Goal: Information Seeking & Learning: Learn about a topic

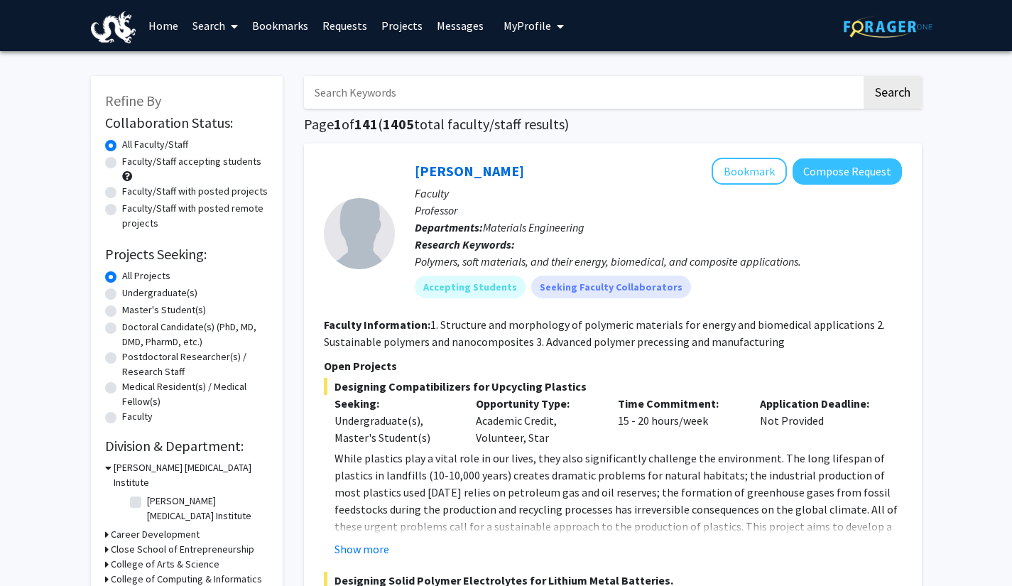
click at [344, 28] on link "Requests" at bounding box center [344, 26] width 59 height 50
click at [212, 30] on link "Search" at bounding box center [215, 26] width 60 height 50
click at [251, 65] on span "Faculty/Staff" at bounding box center [237, 65] width 104 height 28
click at [182, 189] on label "Faculty/Staff with posted projects" at bounding box center [195, 191] width 146 height 15
click at [131, 189] on input "Faculty/Staff with posted projects" at bounding box center [126, 188] width 9 height 9
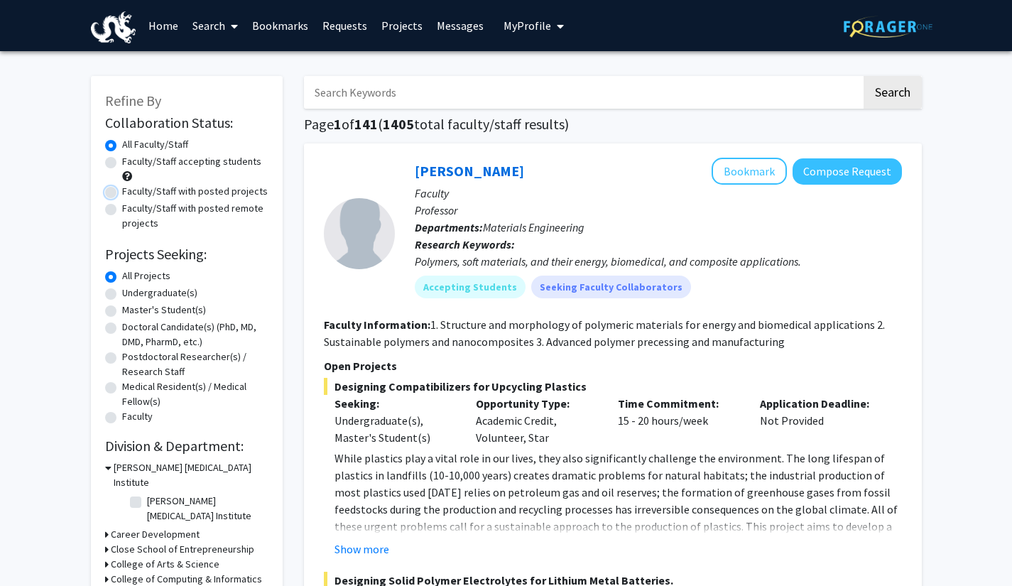
radio input "true"
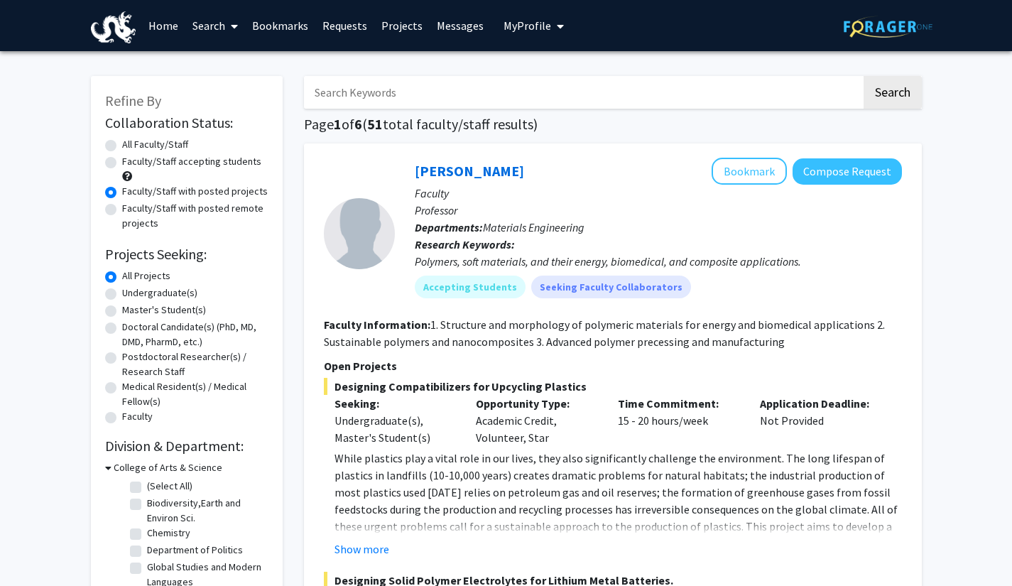
click at [556, 95] on input "Search Keywords" at bounding box center [582, 92] width 557 height 33
type input "[PERSON_NAME]"
click at [863, 76] on button "Search" at bounding box center [892, 92] width 58 height 33
radio input "true"
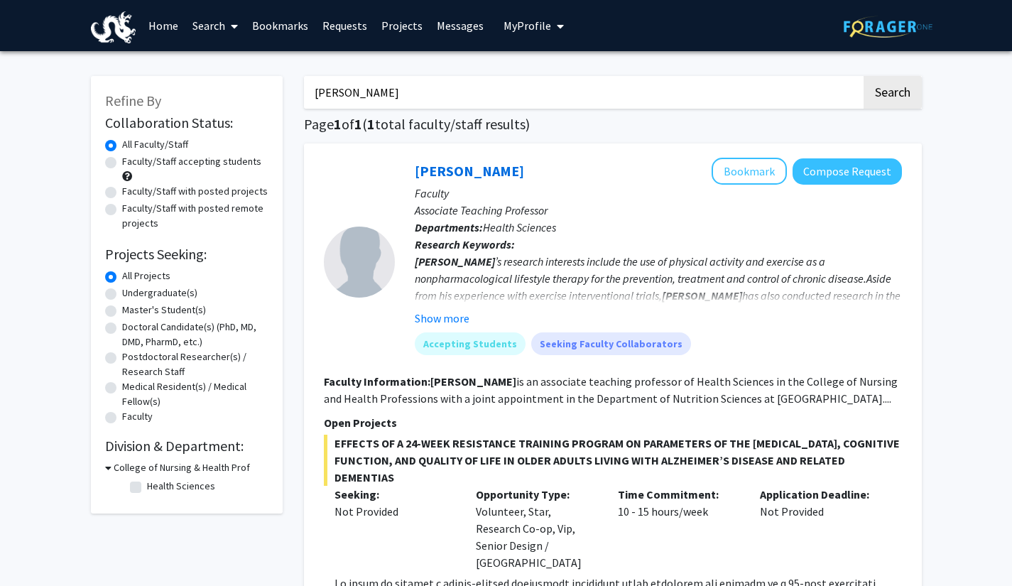
click at [476, 170] on link "[PERSON_NAME]" at bounding box center [469, 171] width 109 height 18
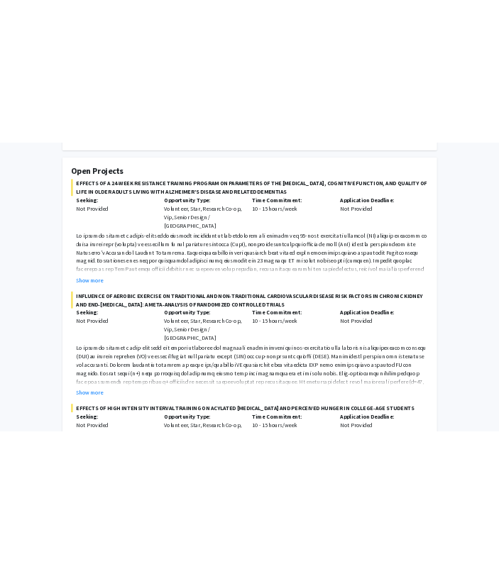
scroll to position [243, 0]
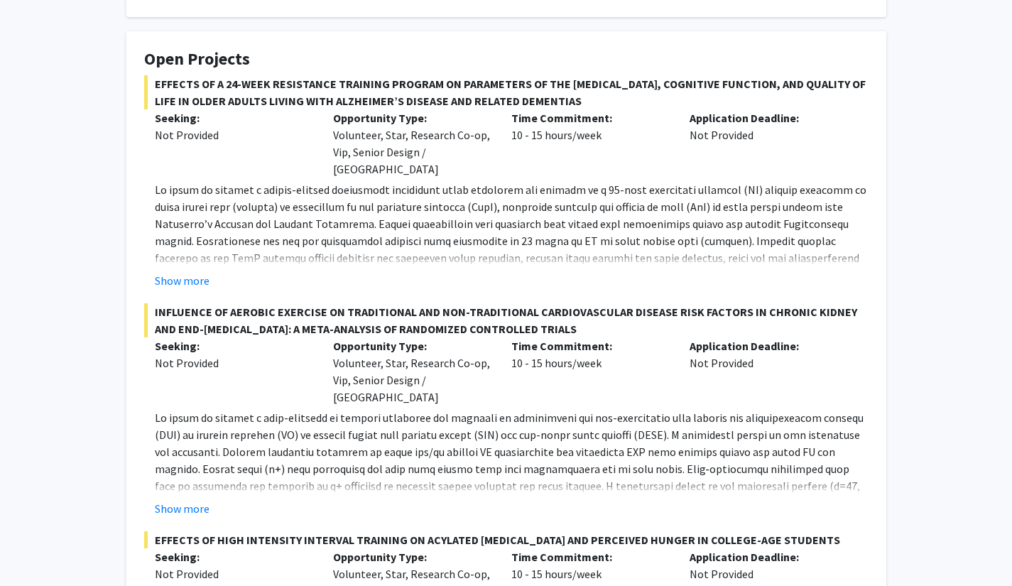
click at [180, 272] on button "Show more" at bounding box center [182, 280] width 55 height 17
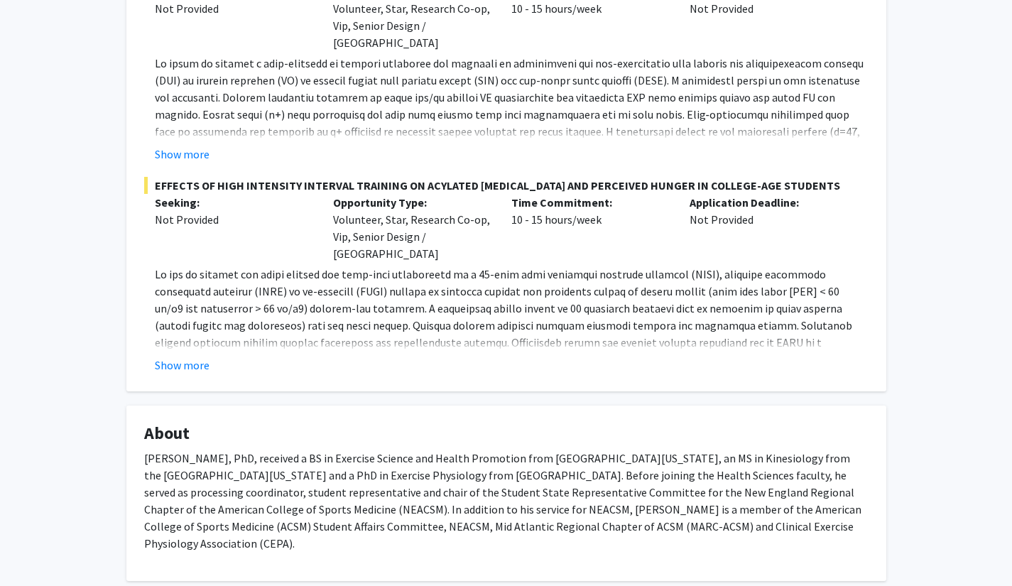
scroll to position [740, 0]
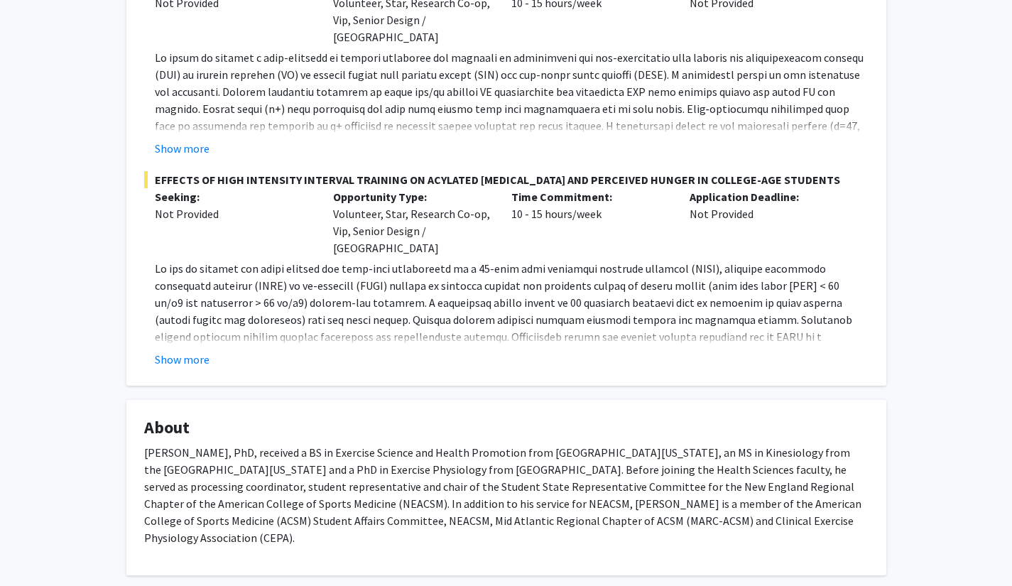
click at [190, 351] on button "Show more" at bounding box center [182, 359] width 55 height 17
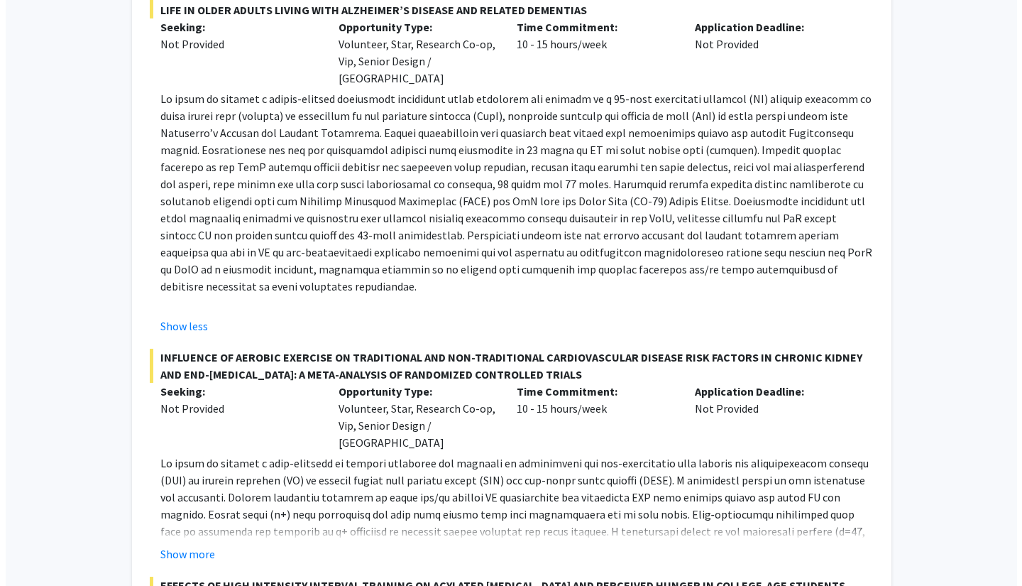
scroll to position [0, 0]
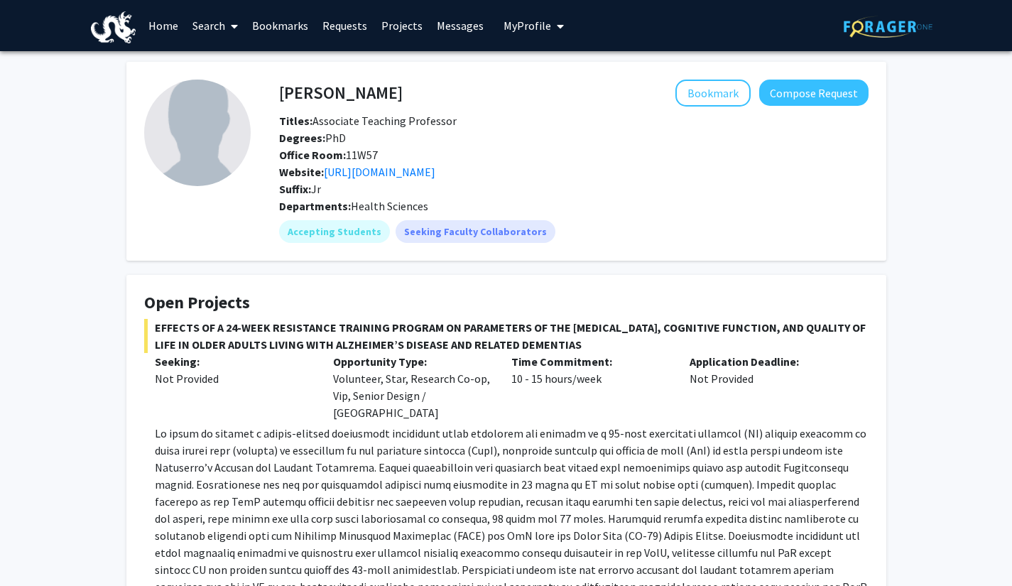
click at [215, 29] on link "Search" at bounding box center [215, 26] width 60 height 50
click at [386, 21] on link "Projects" at bounding box center [401, 26] width 55 height 50
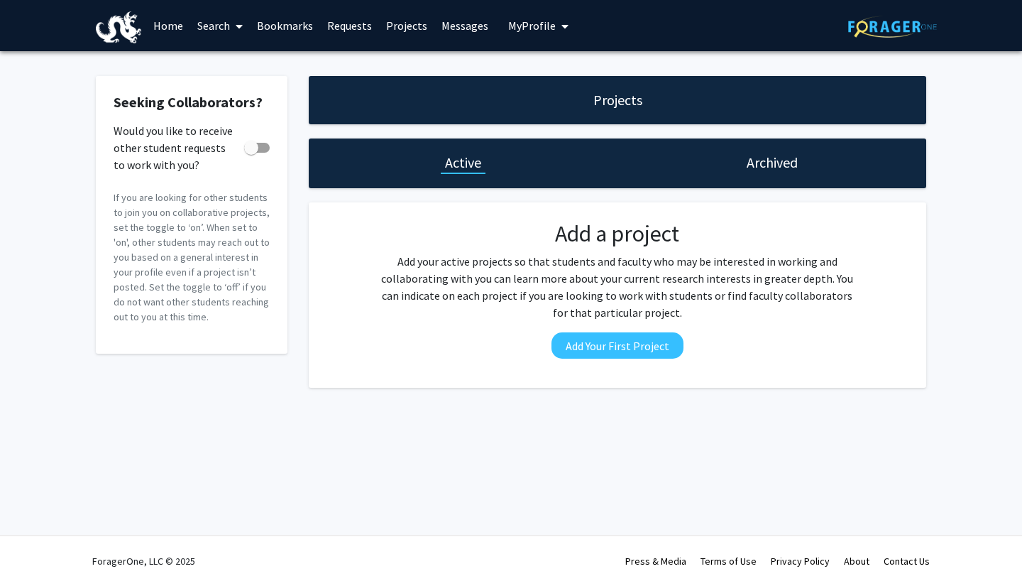
click at [210, 35] on link "Search" at bounding box center [220, 26] width 60 height 50
click at [235, 55] on span "Faculty/Staff" at bounding box center [242, 65] width 104 height 28
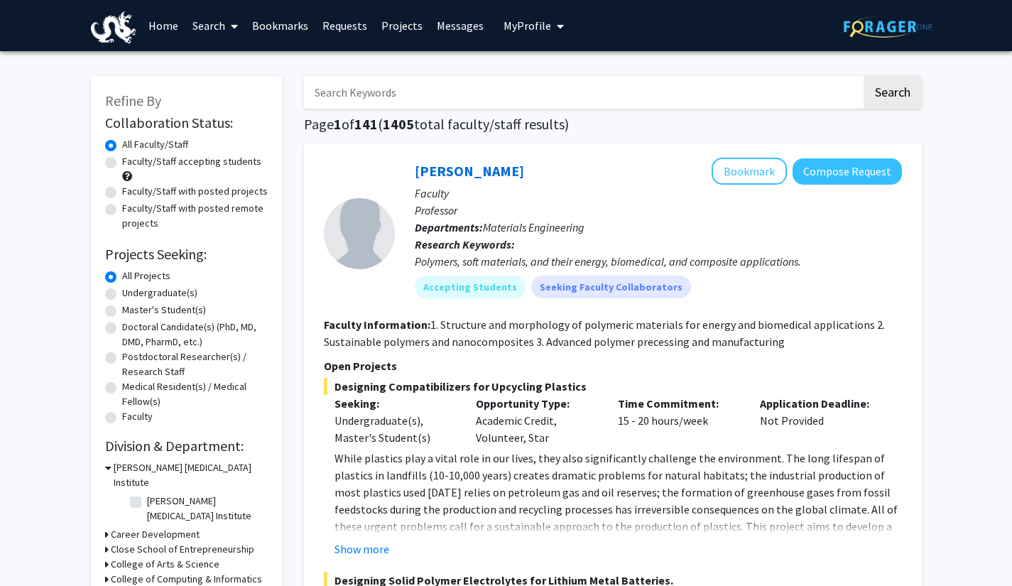
click at [395, 95] on input "Search Keywords" at bounding box center [582, 92] width 557 height 33
click at [863, 76] on button "Search" at bounding box center [892, 92] width 58 height 33
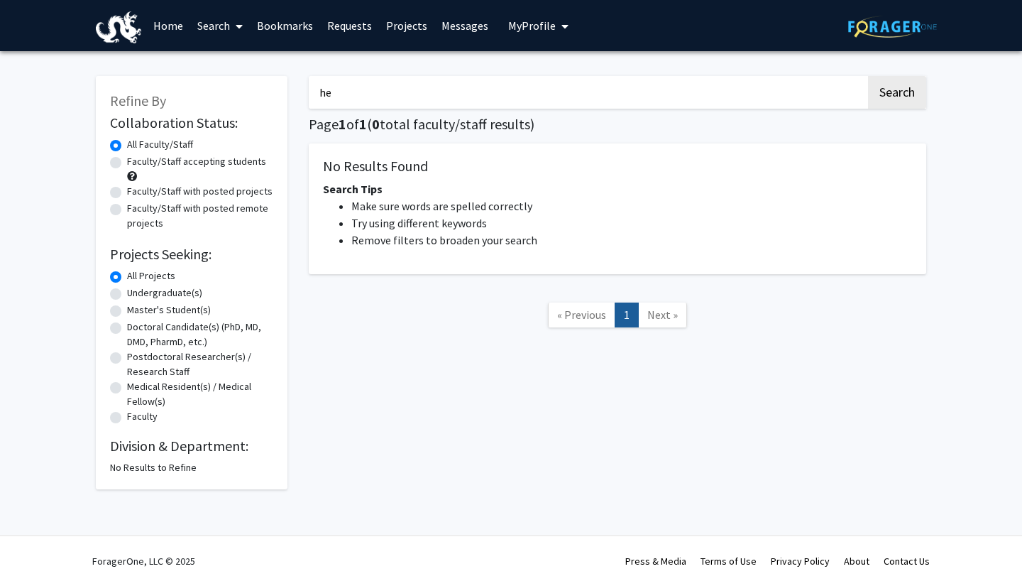
type input "h"
type input "bennet"
click at [868, 76] on button "Search" at bounding box center [897, 92] width 58 height 33
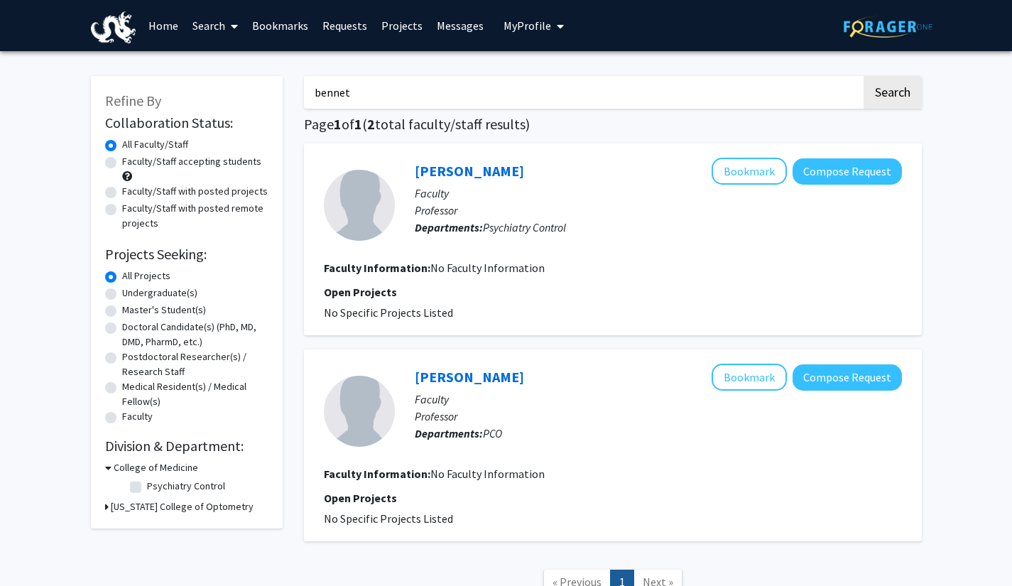
click at [468, 173] on link "[PERSON_NAME]" at bounding box center [469, 171] width 109 height 18
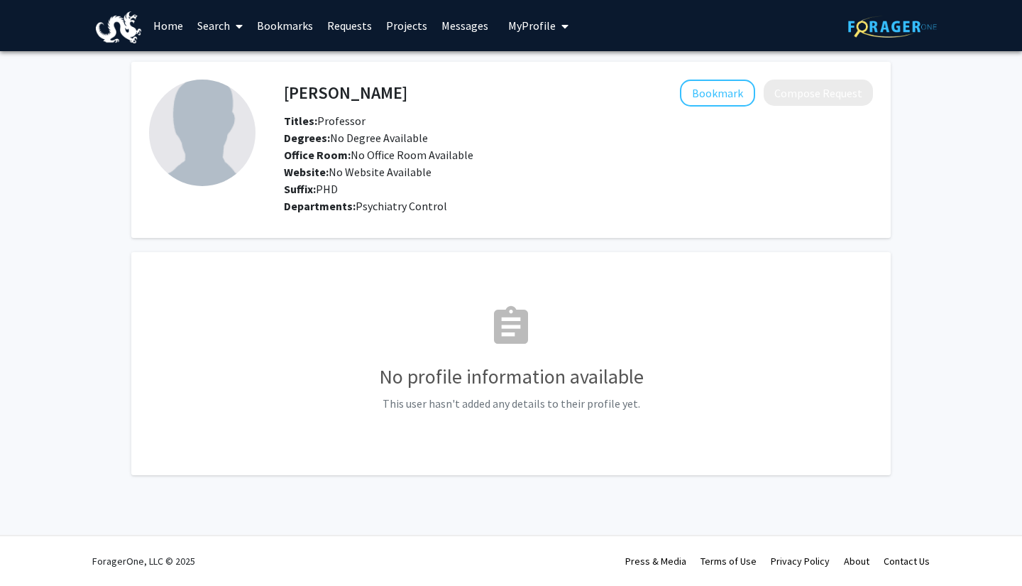
click at [434, 27] on link "Messages" at bounding box center [464, 26] width 61 height 50
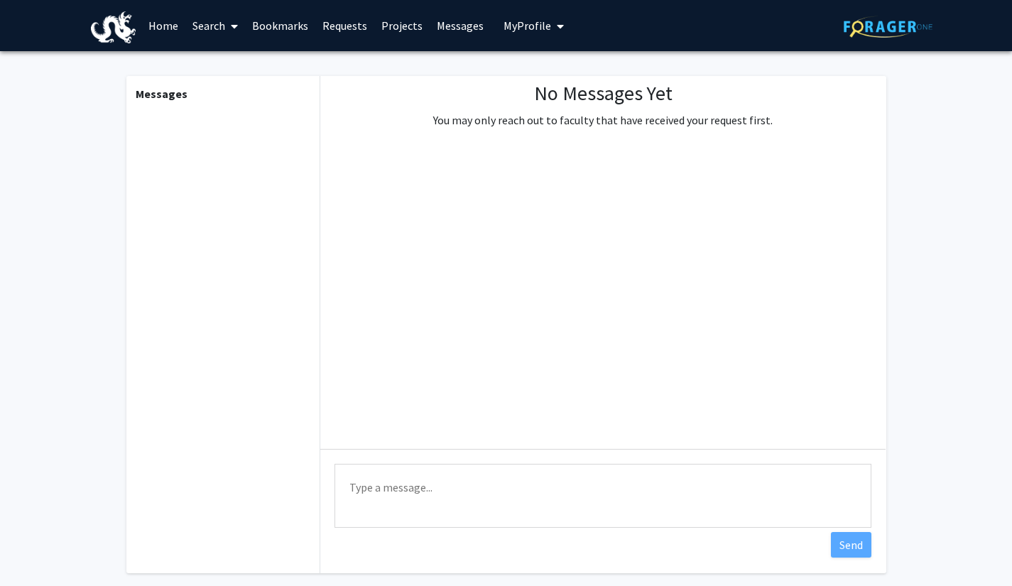
click at [403, 26] on link "Projects" at bounding box center [401, 26] width 55 height 50
